Goal: Task Accomplishment & Management: Use online tool/utility

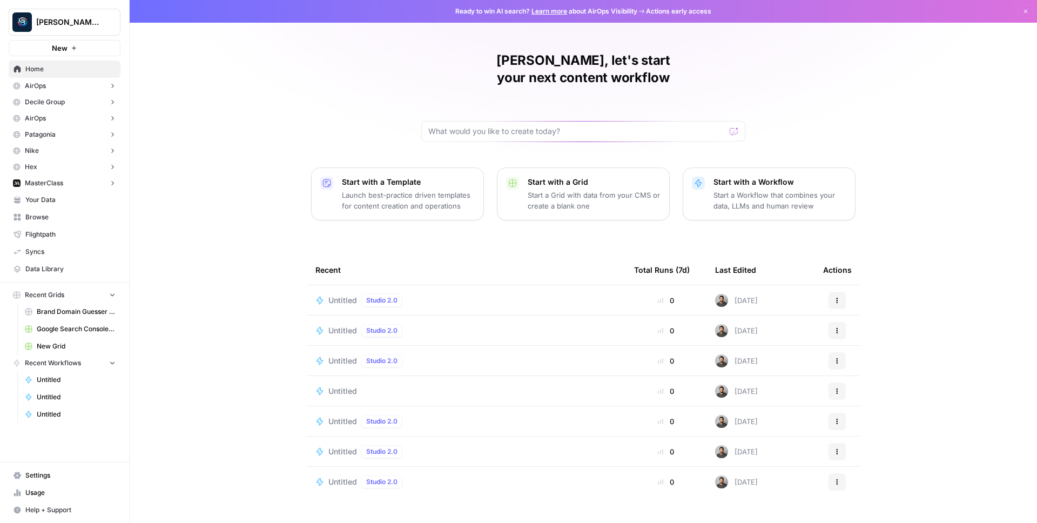
click at [66, 46] on span "New" at bounding box center [60, 48] width 16 height 11
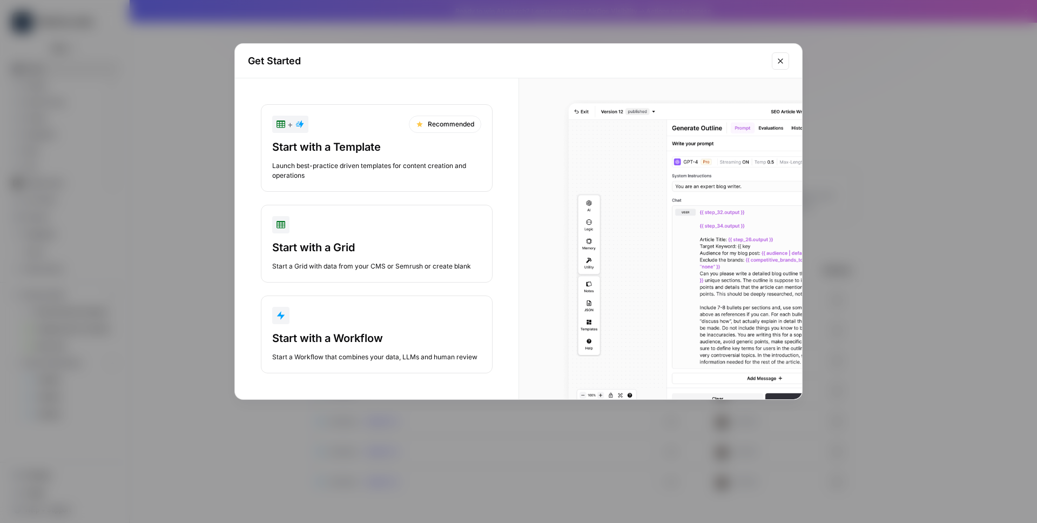
click at [381, 359] on div "Start a Workflow that combines your data, LLMs and human review" at bounding box center [376, 357] width 209 height 10
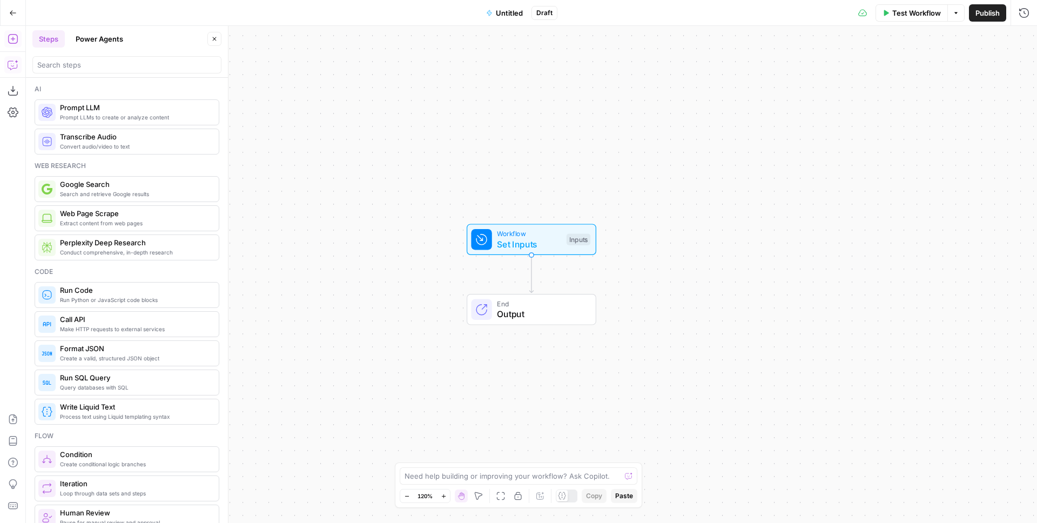
click at [11, 16] on icon "button" at bounding box center [13, 13] width 8 height 8
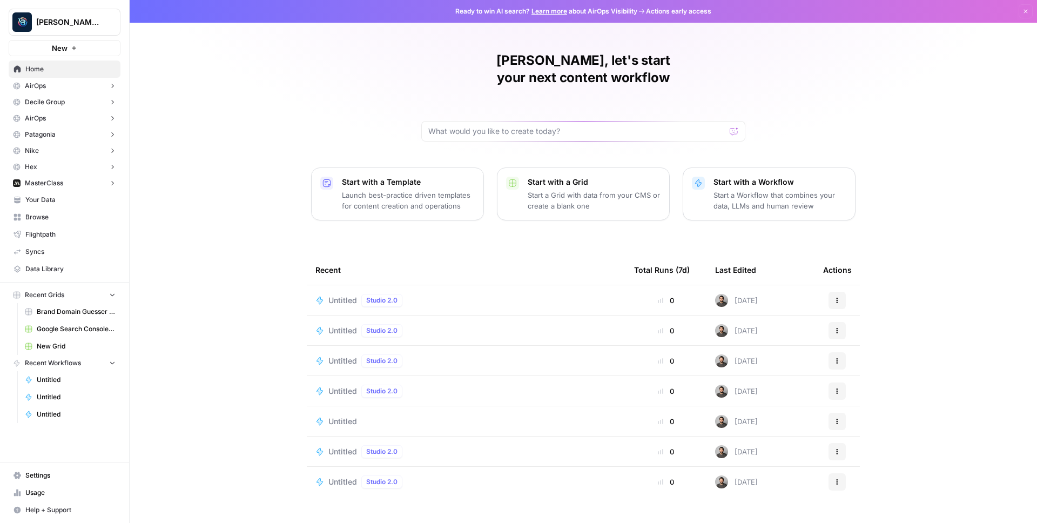
click at [76, 50] on icon "button" at bounding box center [74, 48] width 6 height 6
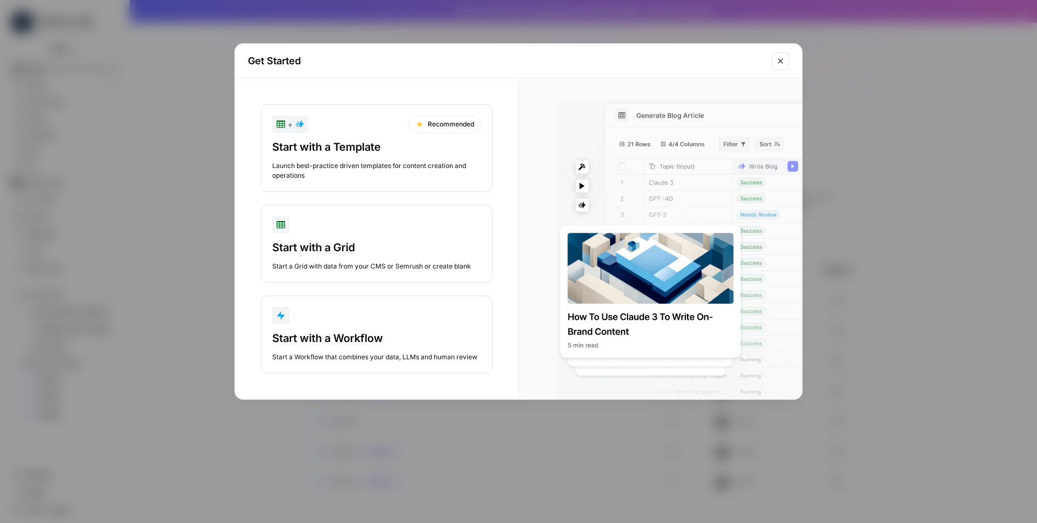
click at [75, 50] on div "Get Started + Recommended Start with a Template Launch best-practice driven tem…" at bounding box center [518, 261] width 1037 height 523
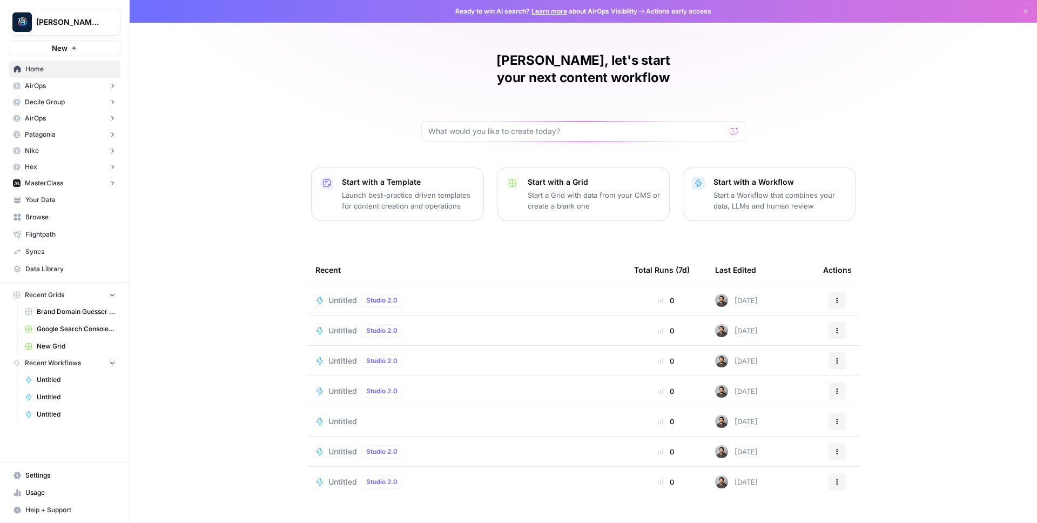
click at [97, 53] on button "New" at bounding box center [65, 48] width 112 height 16
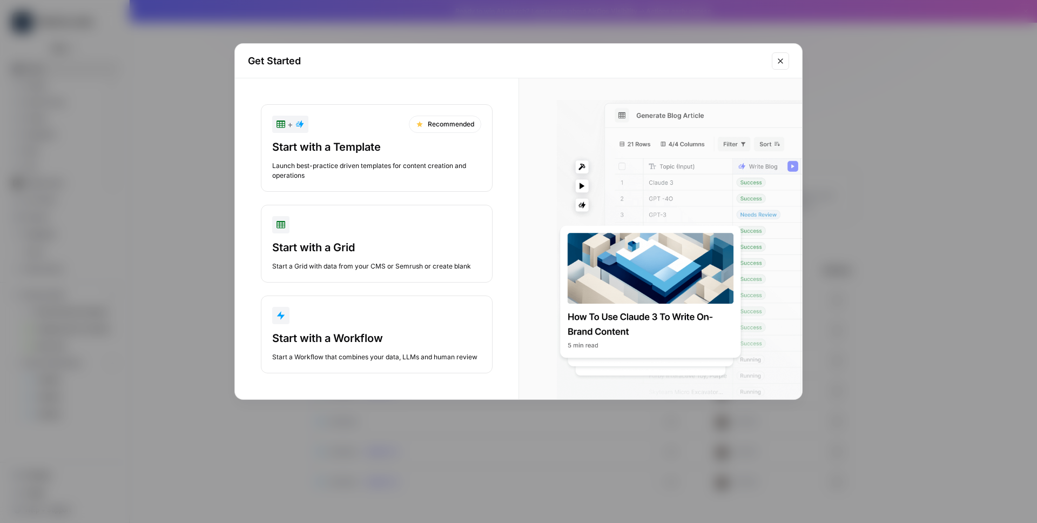
click at [97, 53] on div "Get Started + Recommended Start with a Template Launch best-practice driven tem…" at bounding box center [518, 261] width 1037 height 523
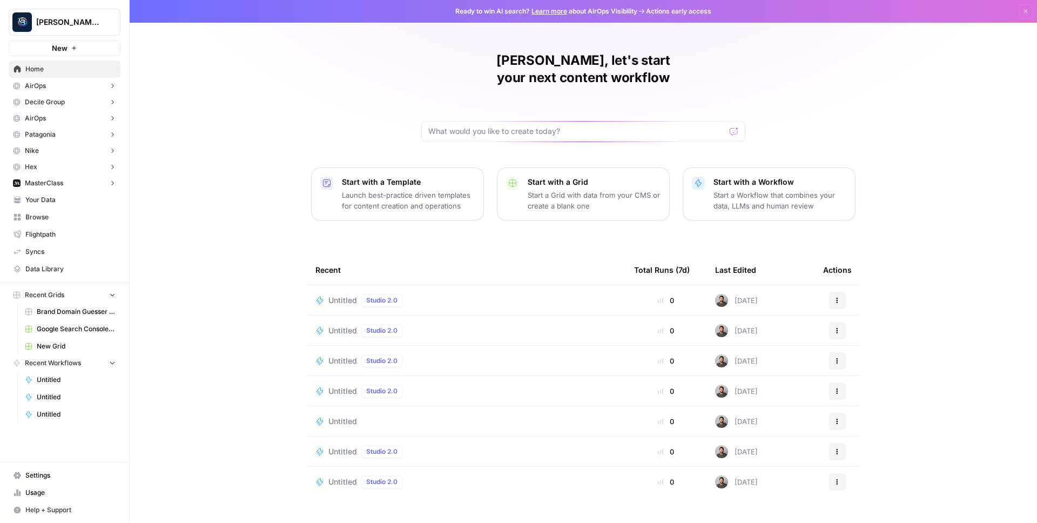
click at [98, 52] on button "New" at bounding box center [65, 48] width 112 height 16
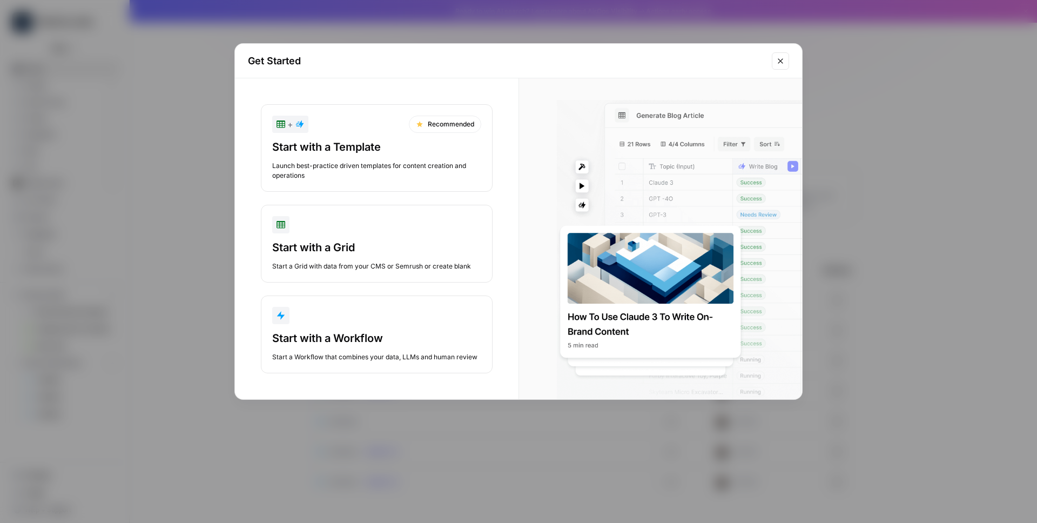
click at [98, 52] on div "Get Started + Recommended Start with a Template Launch best-practice driven tem…" at bounding box center [518, 261] width 1037 height 523
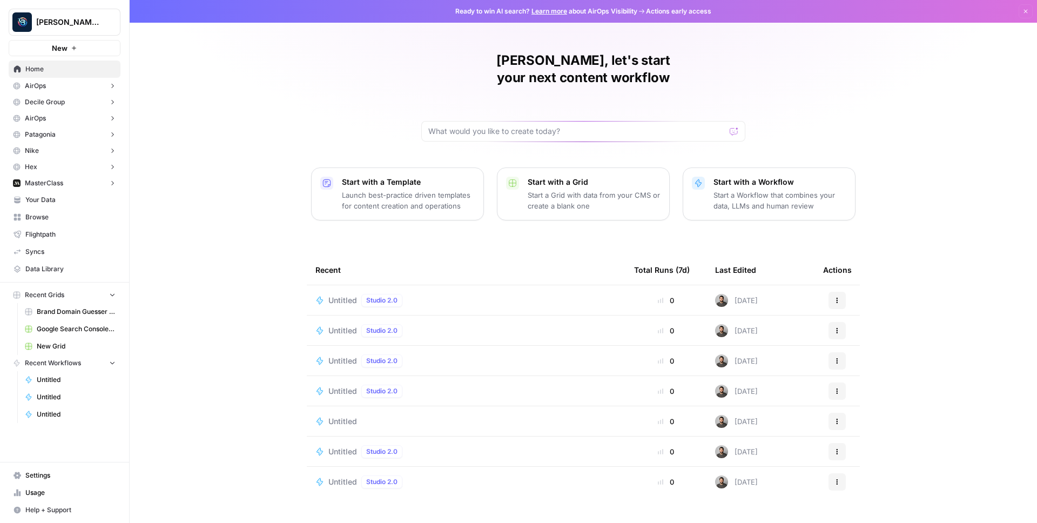
click at [51, 218] on span "Browse" at bounding box center [70, 217] width 90 height 10
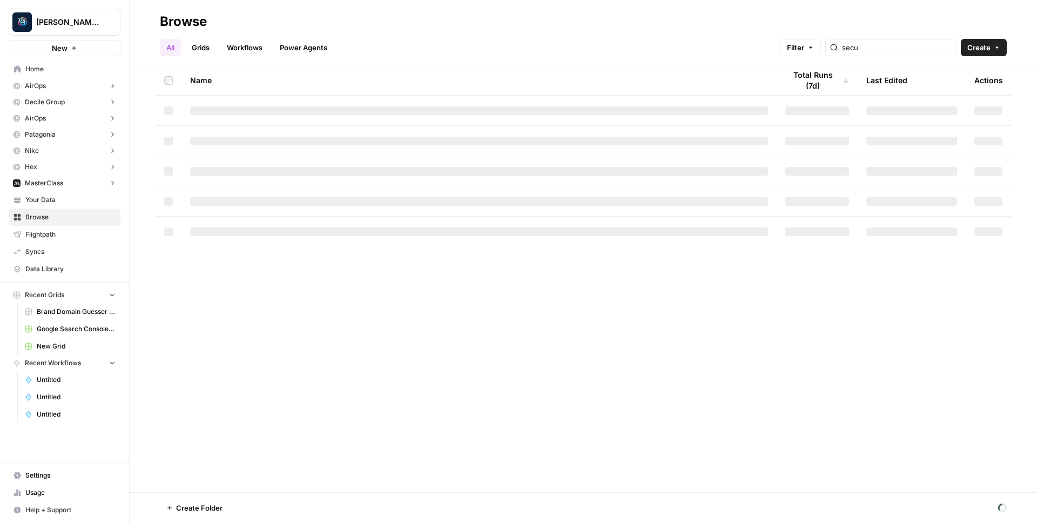
click at [994, 52] on button "Create" at bounding box center [984, 47] width 46 height 17
click at [947, 115] on span "Agent ( Legacy )" at bounding box center [963, 118] width 61 height 11
